Goal: Information Seeking & Learning: Learn about a topic

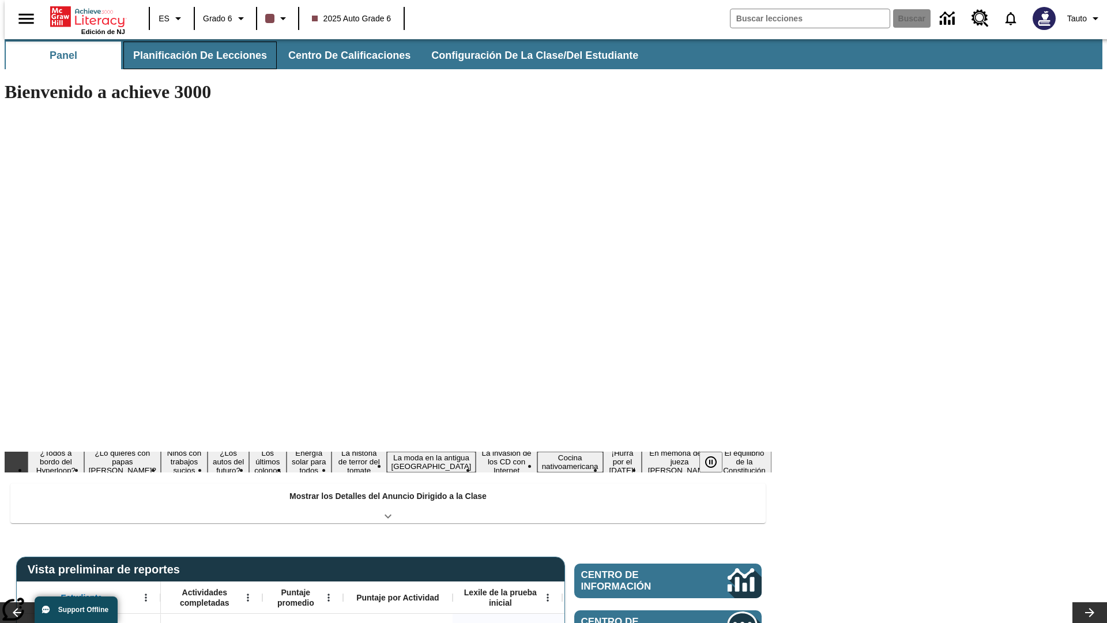
click at [193, 55] on span "Planificación de lecciones" at bounding box center [200, 55] width 134 height 13
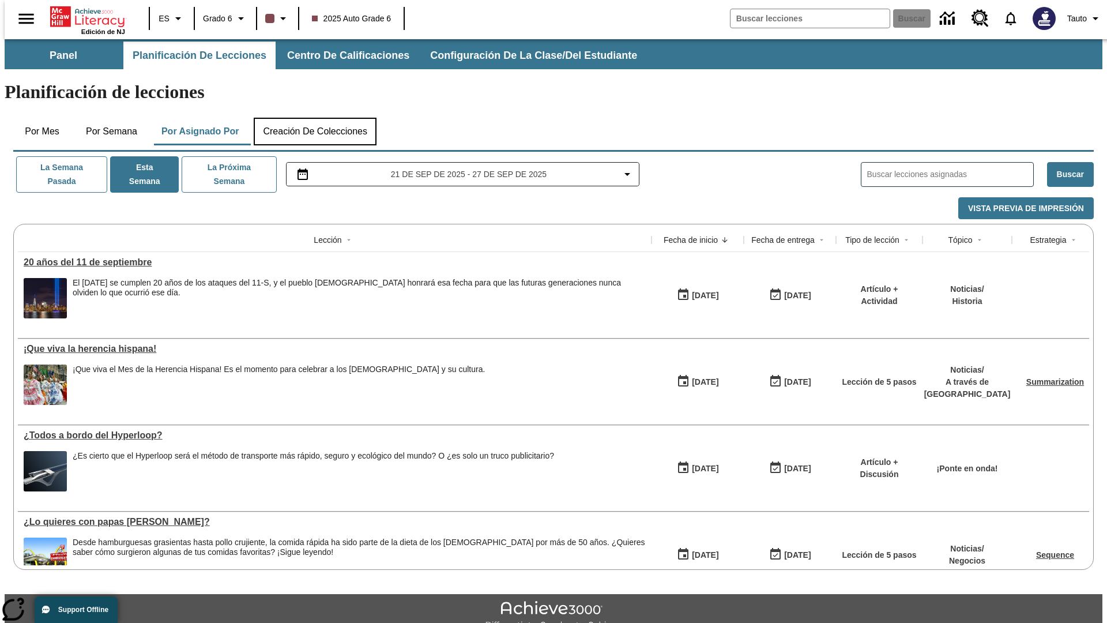
click at [315, 118] on button "Creación de colecciones" at bounding box center [315, 132] width 123 height 28
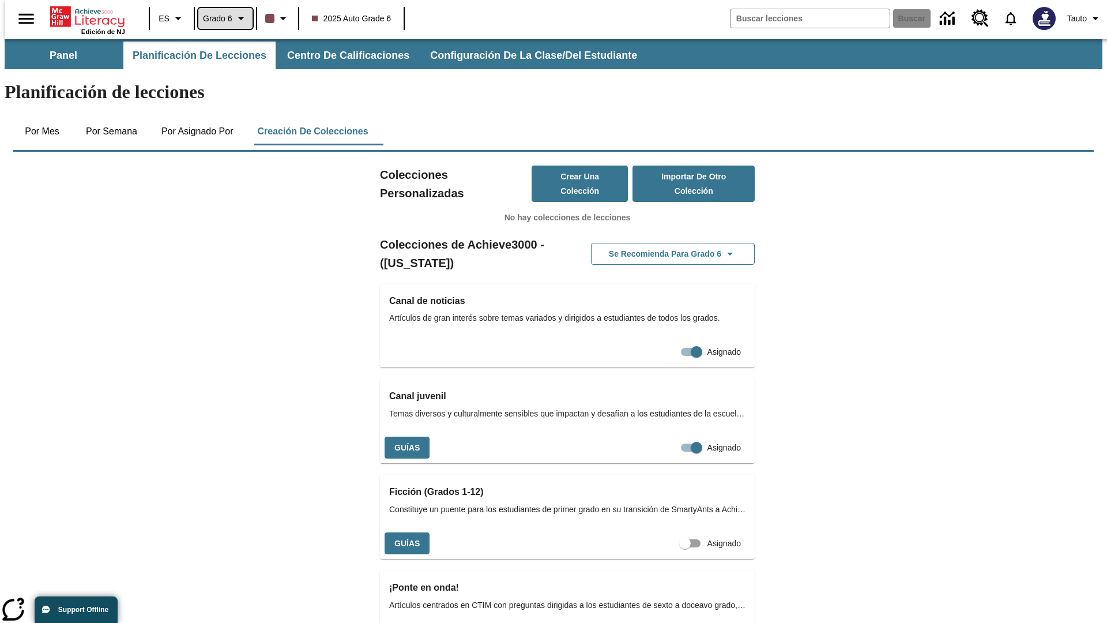
click at [221, 18] on span "Grado 6" at bounding box center [217, 19] width 29 height 12
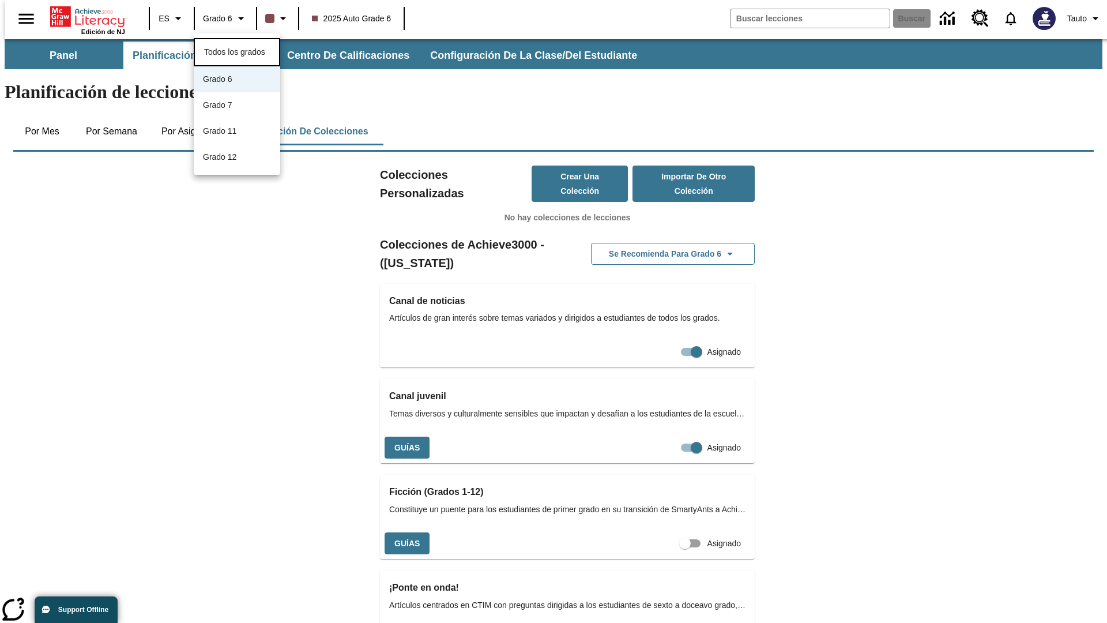
click at [237, 51] on span "Todos los grados" at bounding box center [234, 51] width 61 height 9
